Goal: Information Seeking & Learning: Check status

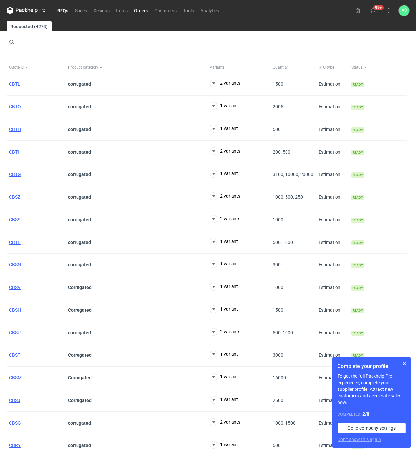
click at [142, 11] on link "Orders" at bounding box center [141, 11] width 20 height 8
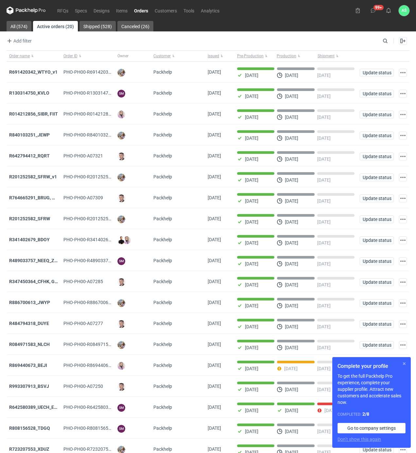
click at [403, 364] on button "button" at bounding box center [404, 363] width 8 height 8
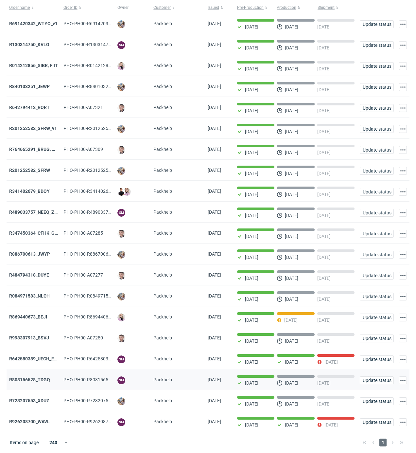
scroll to position [53, 0]
click at [35, 336] on strong "R993307913_BSVJ" at bounding box center [29, 337] width 40 height 5
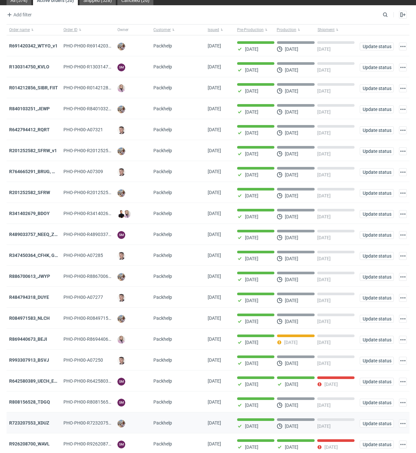
scroll to position [53, 0]
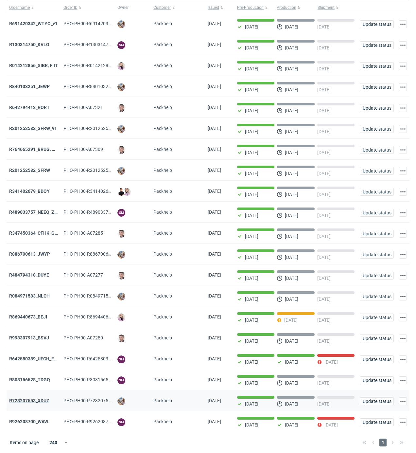
click at [32, 400] on strong "R723207553_XDUZ" at bounding box center [29, 400] width 40 height 5
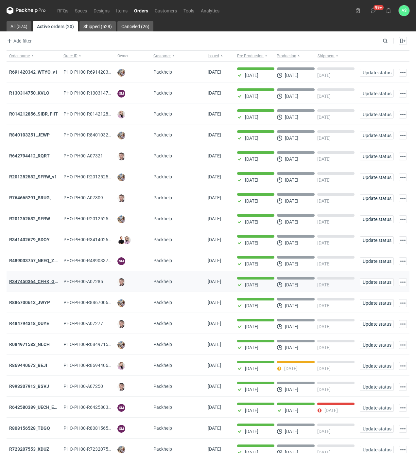
click at [40, 284] on strong "R347450364_CFHK, GKSJ" at bounding box center [36, 281] width 54 height 5
click at [45, 260] on strong "R489033757_NEEQ_ZVYP_WVPK_PHVG_SDDZ_GAYC" at bounding box center [64, 260] width 111 height 5
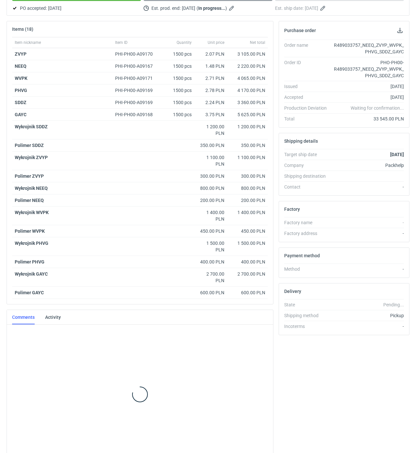
scroll to position [93, 0]
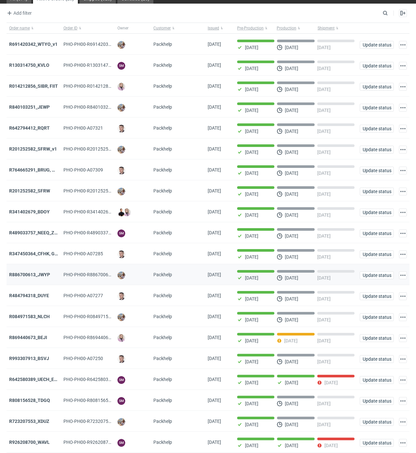
scroll to position [43, 0]
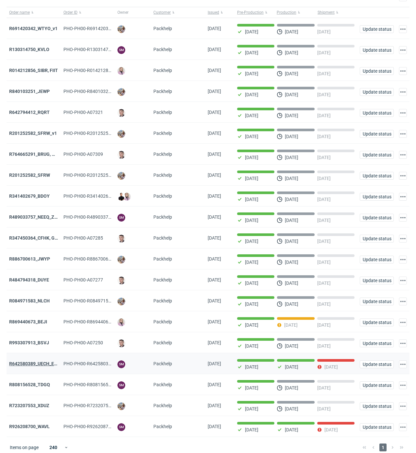
click at [40, 366] on strong "R642580389_UECH_ESJL" at bounding box center [35, 363] width 53 height 5
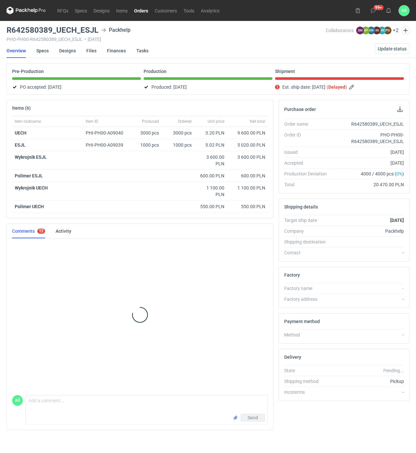
scroll to position [324, 0]
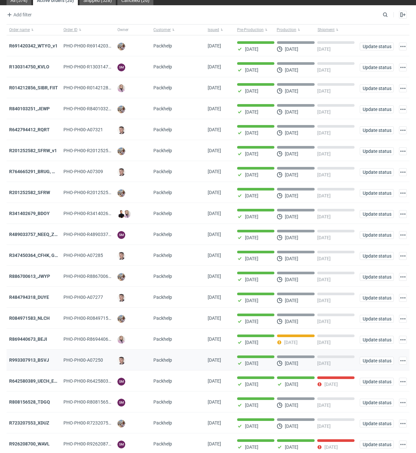
scroll to position [53, 0]
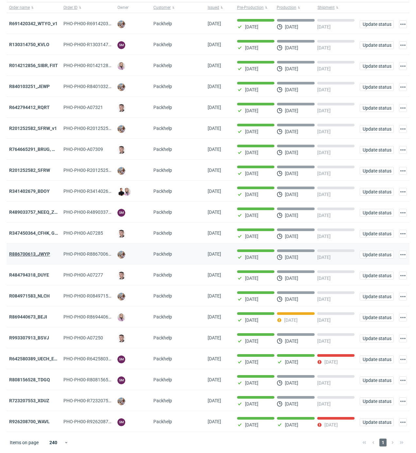
click at [26, 251] on strong "R886700613_JWYP" at bounding box center [29, 253] width 41 height 5
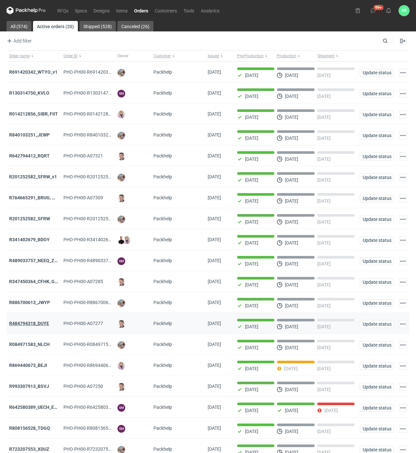
click at [42, 326] on strong "R484794318_DUYE" at bounding box center [29, 322] width 40 height 5
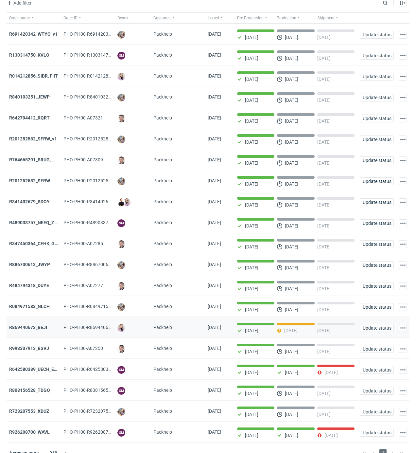
scroll to position [53, 0]
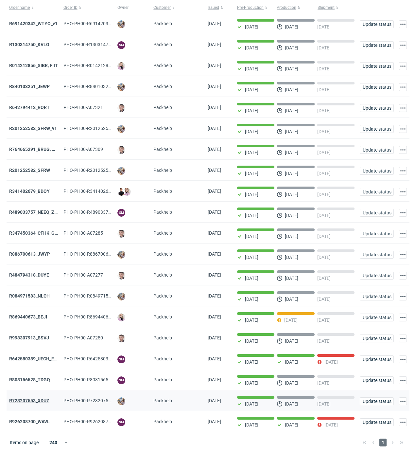
click at [39, 400] on strong "R723207553_XDUZ" at bounding box center [29, 400] width 40 height 5
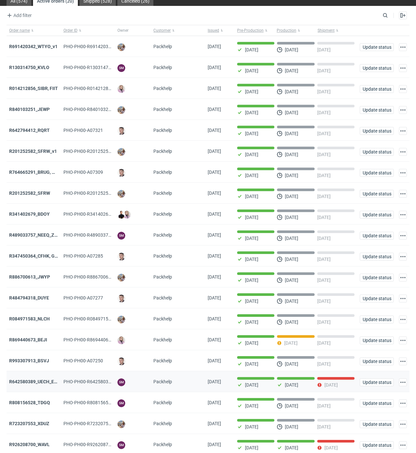
scroll to position [53, 0]
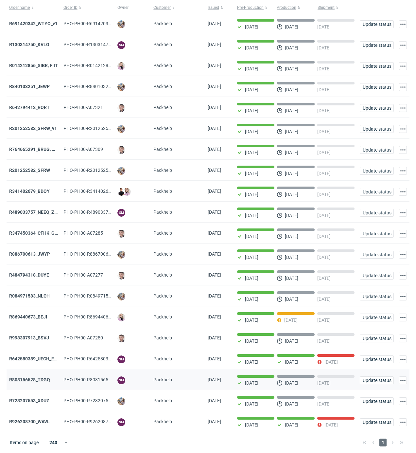
click at [42, 380] on strong "R808156528_TDGQ" at bounding box center [29, 379] width 41 height 5
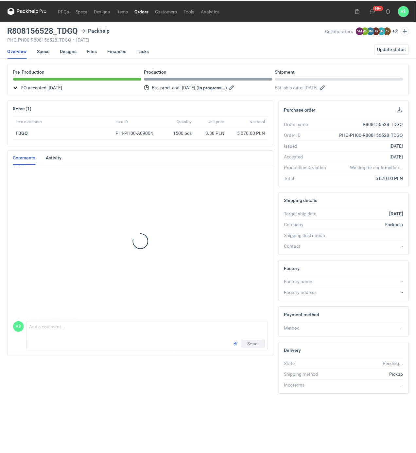
scroll to position [83, 0]
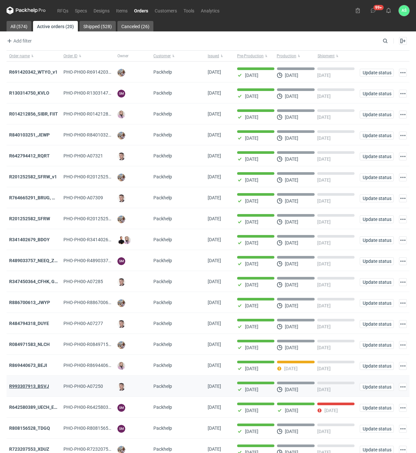
click at [39, 388] on strong "R993307913_BSVJ" at bounding box center [29, 385] width 40 height 5
click at [33, 367] on strong "R869440673_BEJI" at bounding box center [28, 364] width 38 height 5
click at [44, 346] on strong "R084971583_NLCH" at bounding box center [29, 343] width 41 height 5
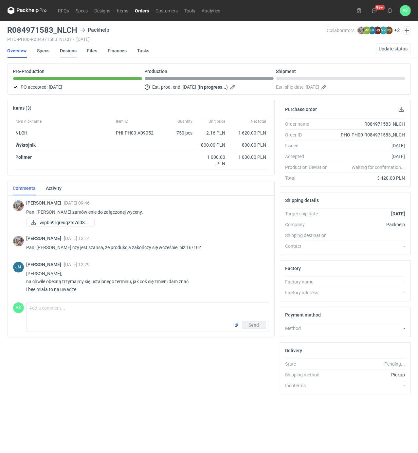
click at [67, 50] on link "Designs" at bounding box center [68, 50] width 17 height 14
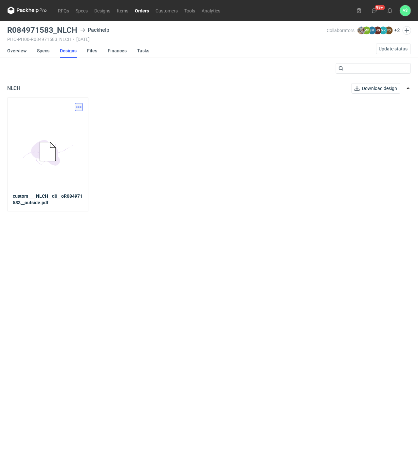
click at [78, 110] on button "button" at bounding box center [79, 107] width 8 height 8
click at [50, 120] on link "Download design part" at bounding box center [50, 121] width 60 height 10
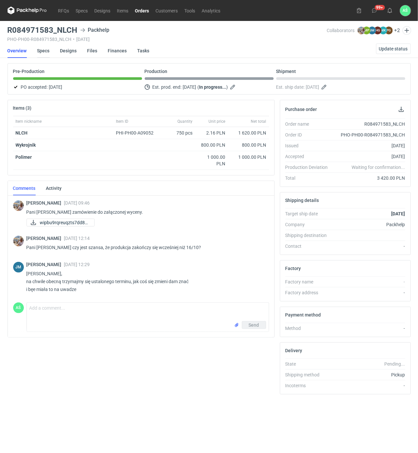
click at [47, 49] on link "Specs" at bounding box center [43, 50] width 12 height 14
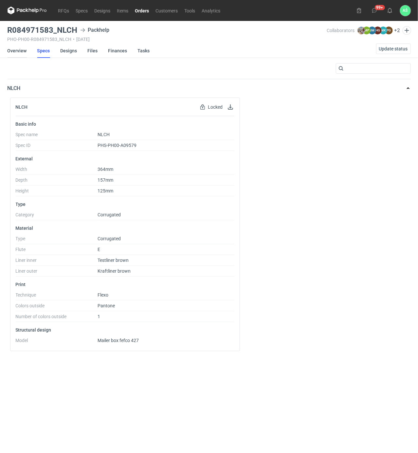
click at [16, 53] on link "Overview" at bounding box center [17, 50] width 19 height 14
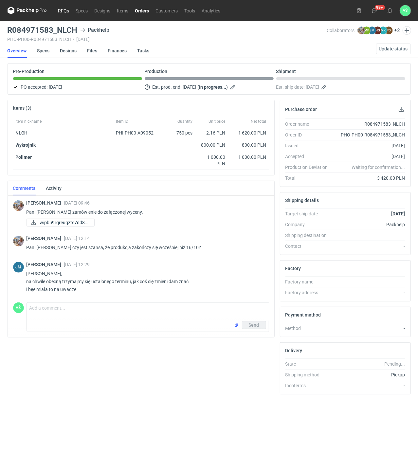
click at [65, 12] on link "RFQs" at bounding box center [64, 11] width 18 height 8
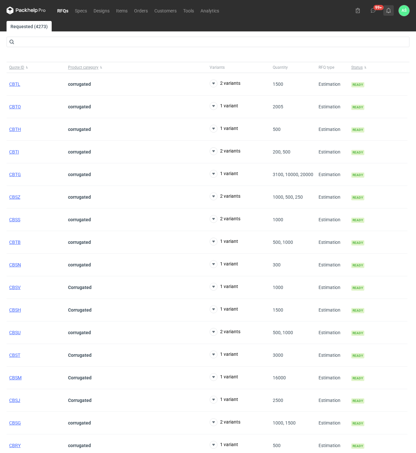
click at [389, 13] on button at bounding box center [388, 10] width 10 height 10
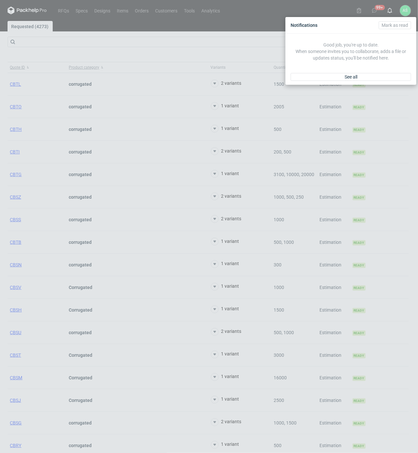
click at [362, 81] on div "See all" at bounding box center [350, 77] width 131 height 16
click at [364, 77] on link "See all" at bounding box center [350, 77] width 120 height 8
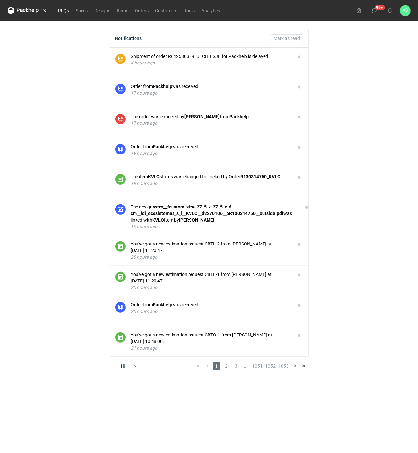
click at [60, 10] on link "RFQs" at bounding box center [64, 11] width 18 height 8
